Goal: Task Accomplishment & Management: Complete application form

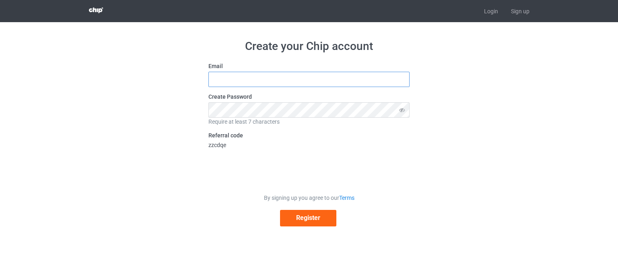
click at [230, 83] on input "text" at bounding box center [309, 79] width 201 height 15
click at [265, 78] on input "text" at bounding box center [309, 79] width 201 height 15
type input "[EMAIL_ADDRESS][DOMAIN_NAME]"
click at [400, 111] on icon at bounding box center [402, 109] width 15 height 15
click at [299, 220] on button "Register" at bounding box center [308, 218] width 56 height 17
